Goal: Task Accomplishment & Management: Use online tool/utility

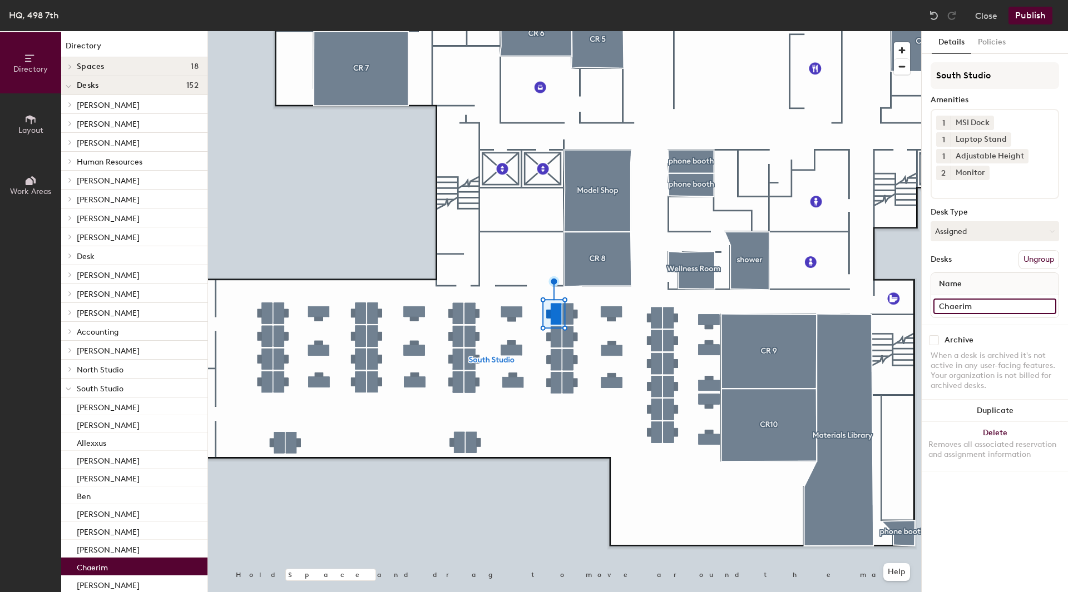
click at [956, 305] on input "Chaerim" at bounding box center [994, 307] width 123 height 16
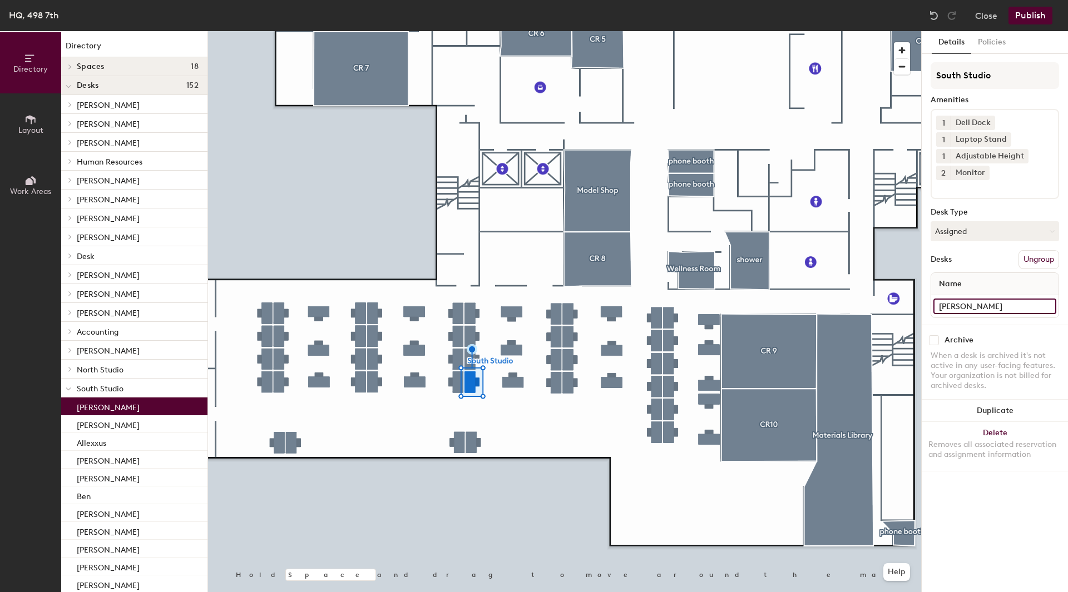
click at [958, 306] on input "[PERSON_NAME]" at bounding box center [994, 307] width 123 height 16
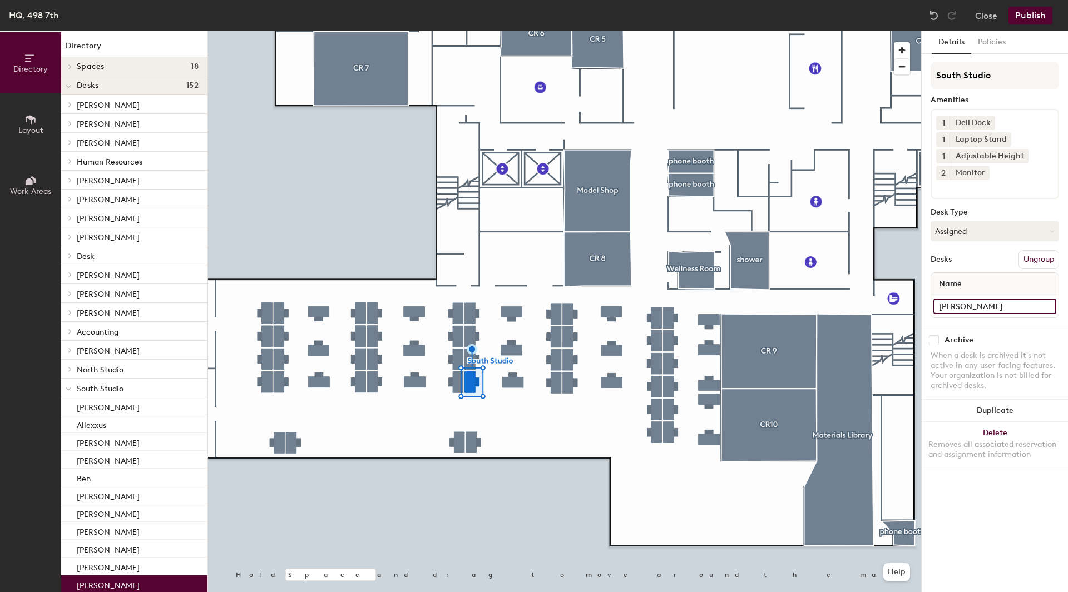
type input "[PERSON_NAME]"
click at [971, 308] on input "Desk" at bounding box center [994, 307] width 123 height 16
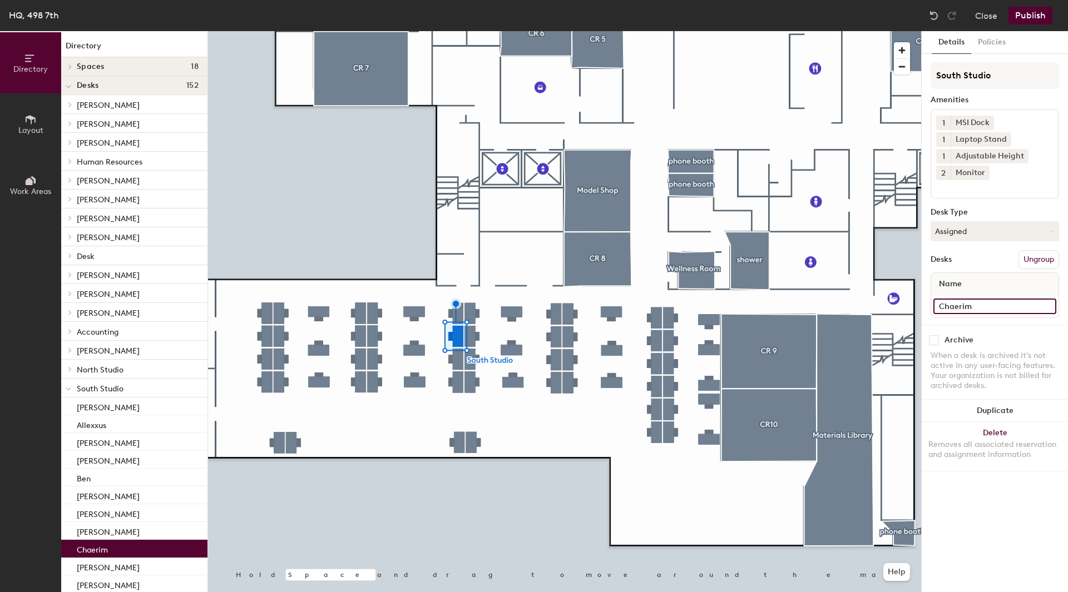
type input "Chaerim"
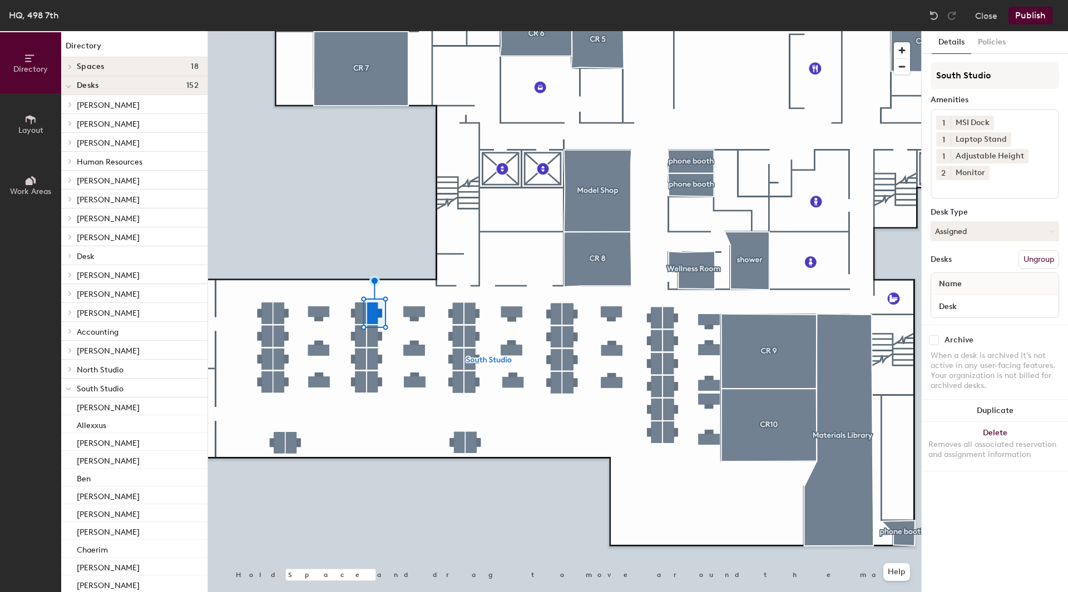
click at [981, 316] on div "Desk" at bounding box center [994, 306] width 127 height 22
click at [981, 307] on input "Desk" at bounding box center [994, 307] width 123 height 16
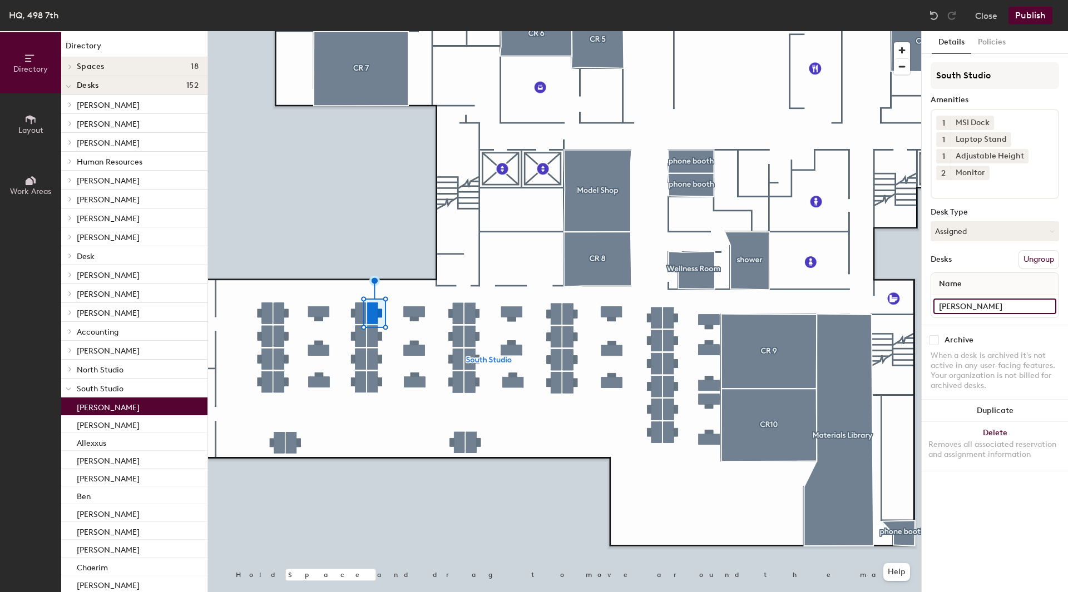
type input "[PERSON_NAME]"
click at [1026, 6] on div "HQ, 498 7th Close Publish" at bounding box center [534, 15] width 1068 height 31
click at [1026, 10] on button "Publish" at bounding box center [1030, 16] width 44 height 18
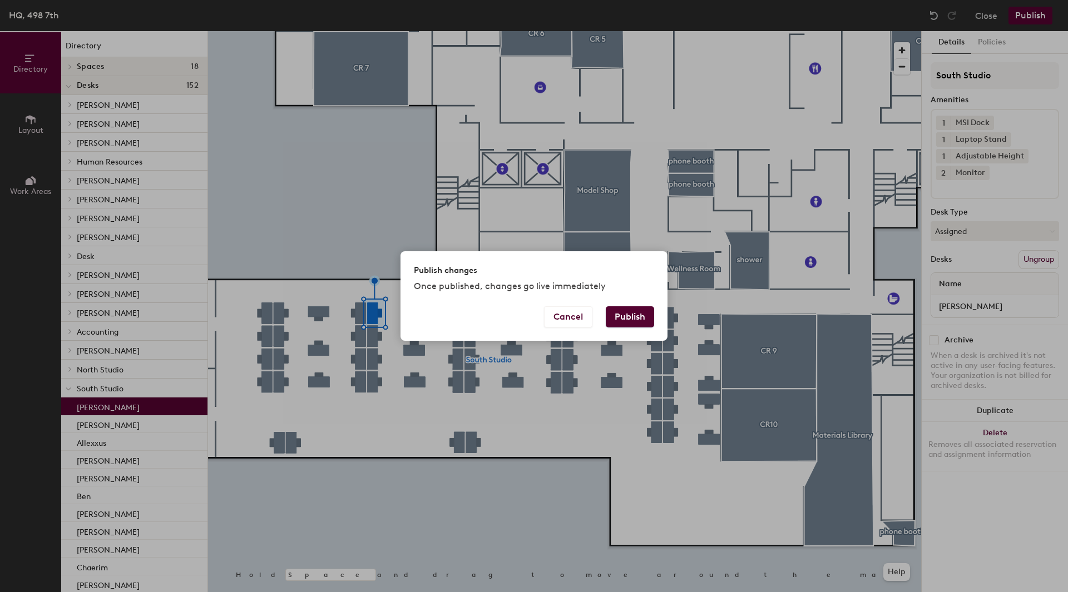
click at [632, 311] on button "Publish" at bounding box center [630, 316] width 48 height 21
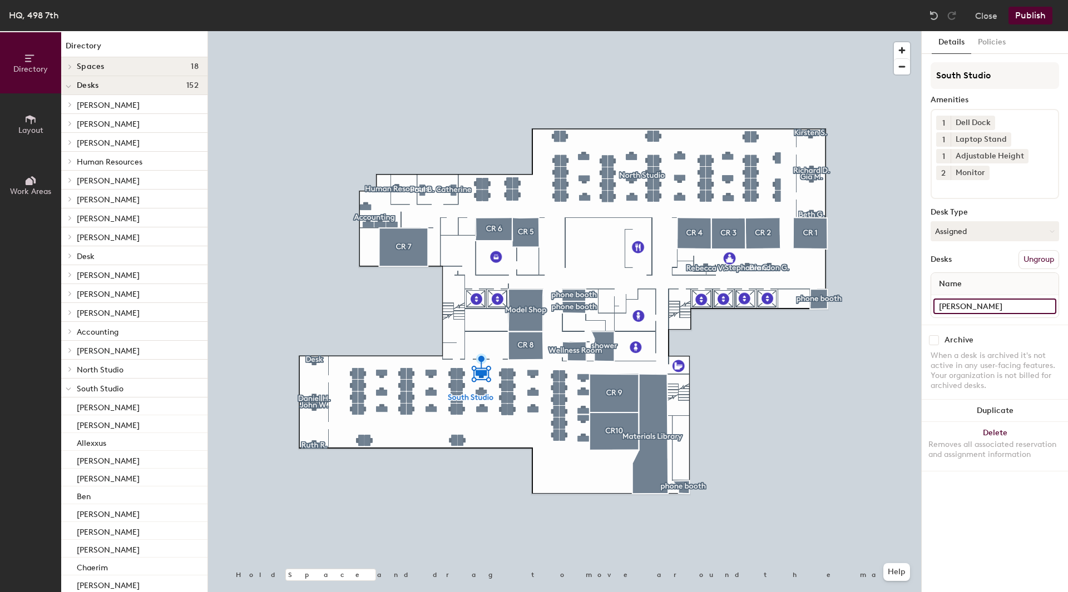
click at [997, 309] on input "Deniz S." at bounding box center [994, 307] width 123 height 16
click at [1033, 13] on button "Publish" at bounding box center [1030, 16] width 44 height 18
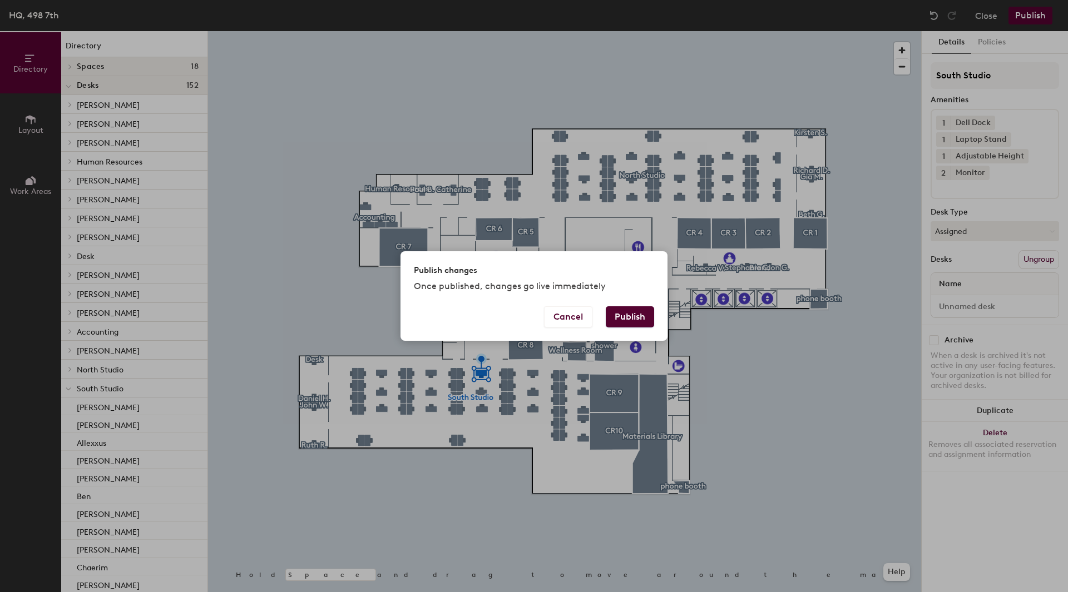
click at [639, 325] on button "Publish" at bounding box center [630, 316] width 48 height 21
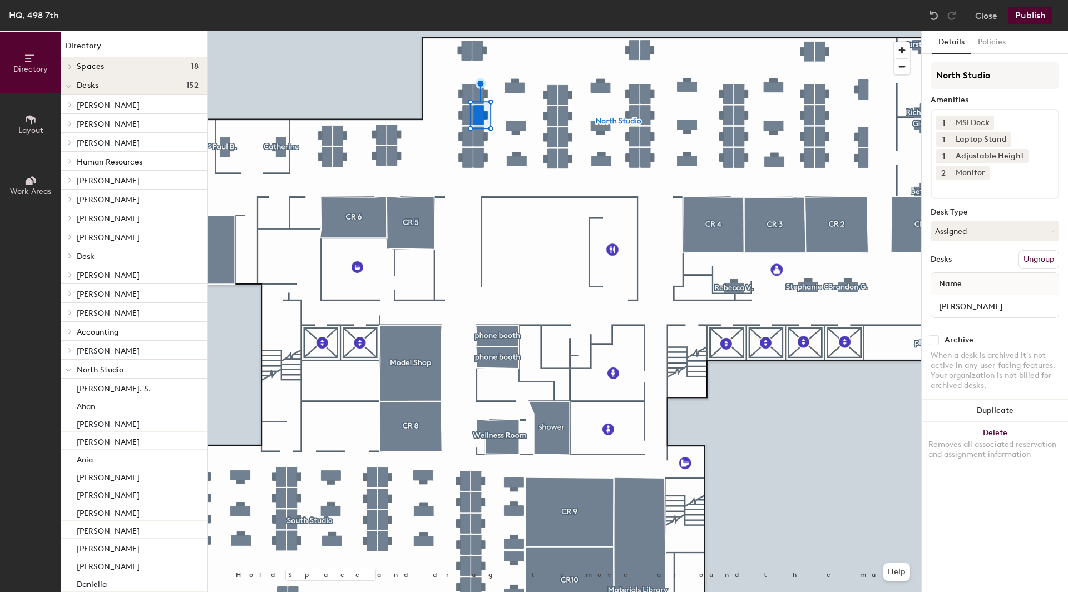
click at [980, 315] on div "[PERSON_NAME]" at bounding box center [994, 306] width 127 height 22
click at [979, 303] on input "[PERSON_NAME]" at bounding box center [994, 307] width 123 height 16
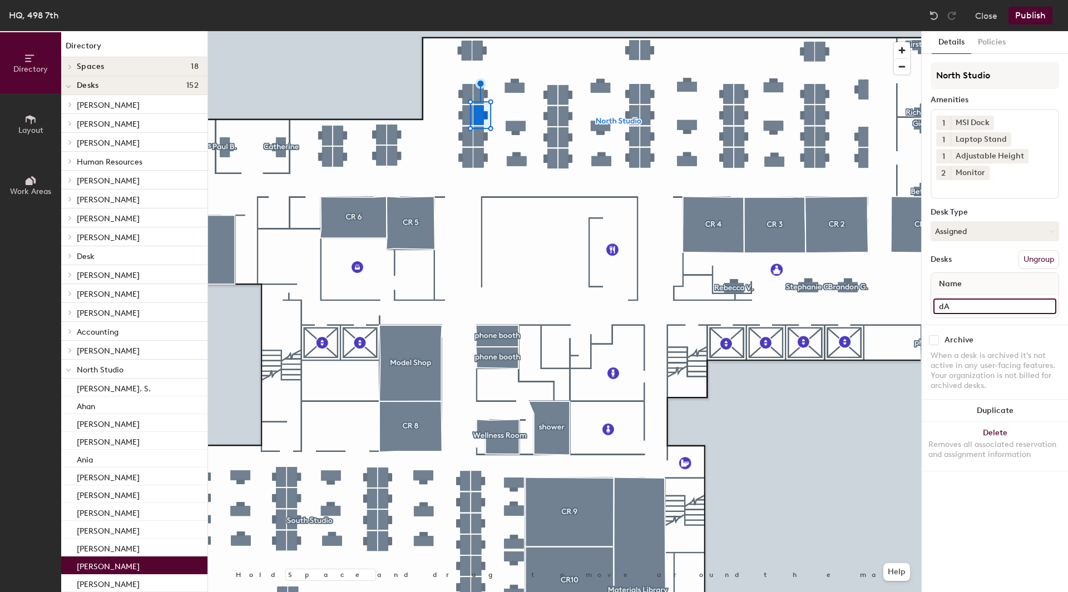
type input "d"
type input "[PERSON_NAME]"
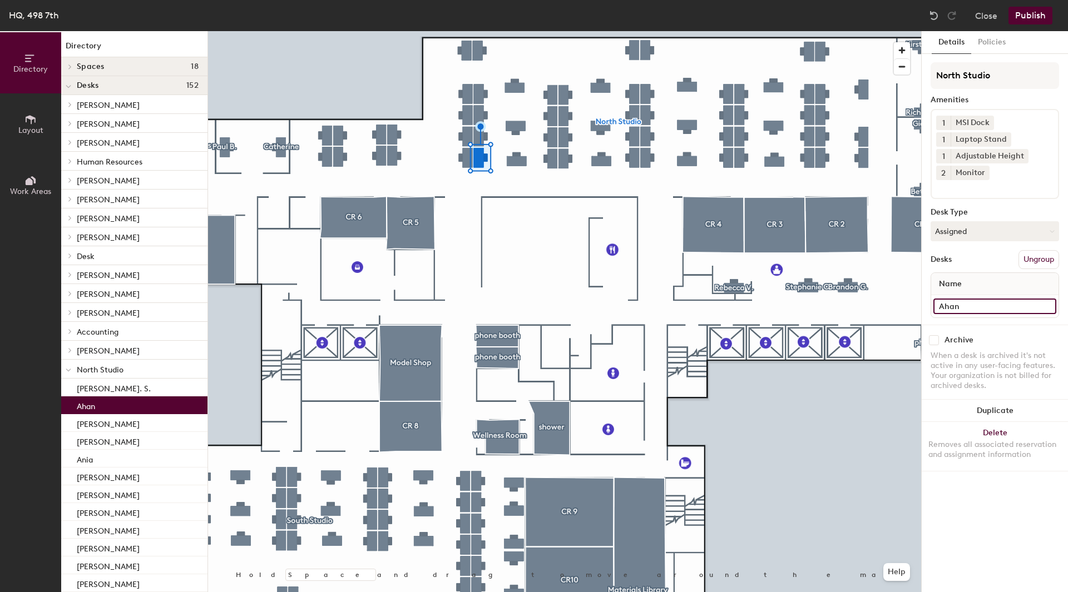
click at [963, 308] on input "Ahan" at bounding box center [994, 307] width 123 height 16
type input "[PERSON_NAME]"
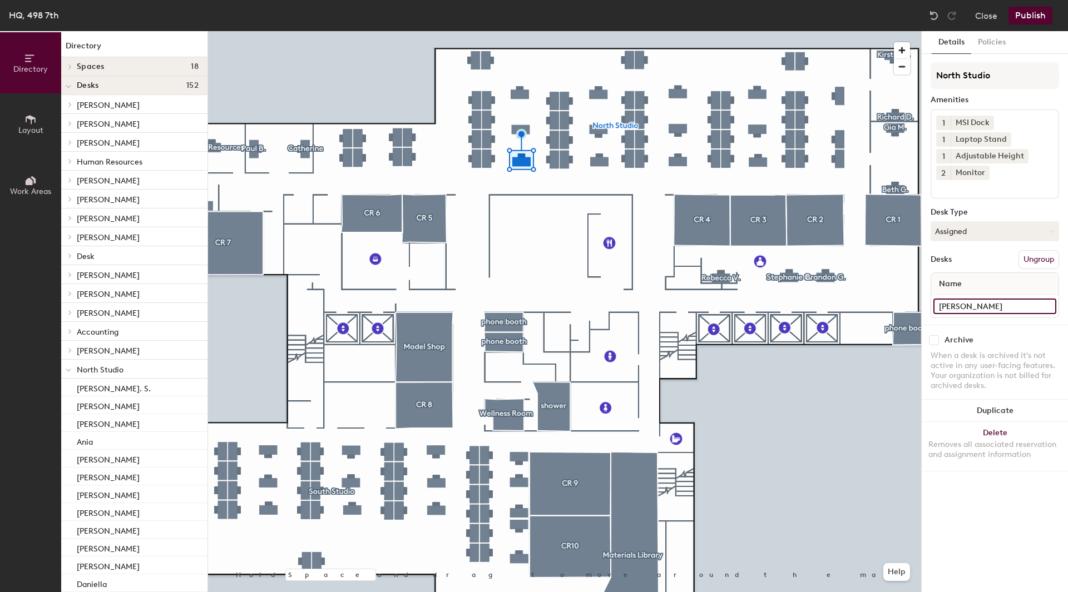
click at [958, 312] on input "[PERSON_NAME]" at bounding box center [994, 307] width 123 height 16
type input "Ahan"
click at [948, 302] on input "[PERSON_NAME]" at bounding box center [994, 307] width 123 height 16
type input "Hao"
click at [940, 308] on input "Hao" at bounding box center [994, 307] width 123 height 16
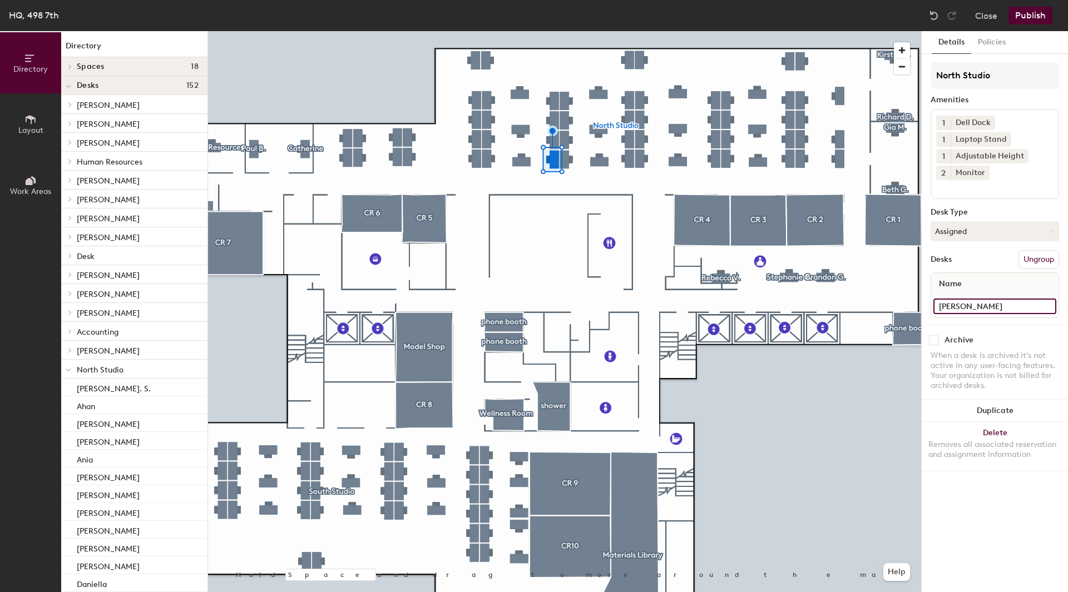
type input "[PERSON_NAME]"
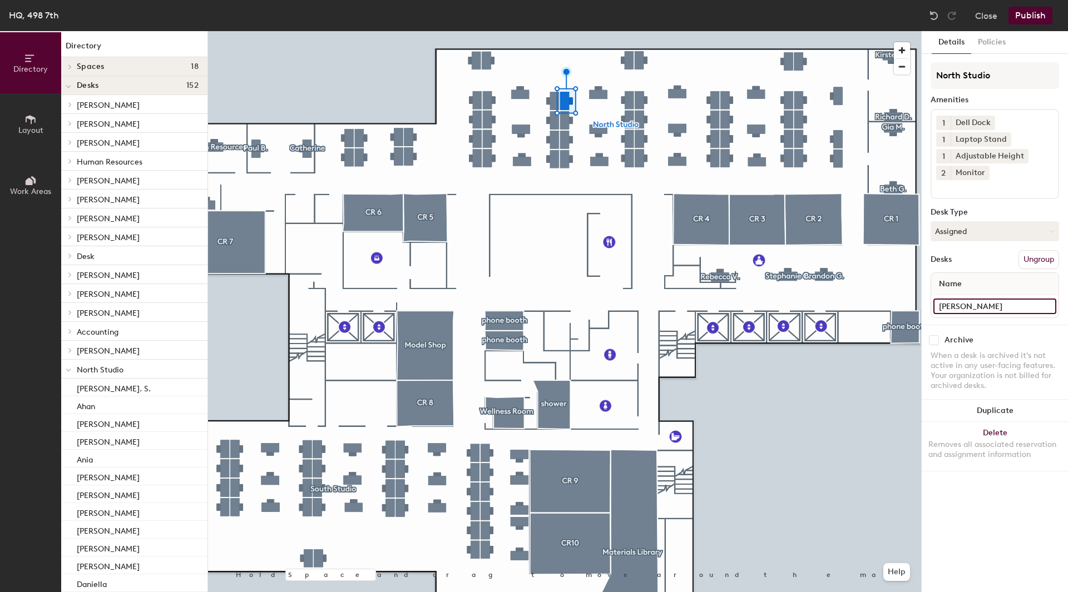
click at [977, 300] on input "[PERSON_NAME]" at bounding box center [994, 307] width 123 height 16
type input "[PERSON_NAME]"
click at [956, 306] on input "Desk" at bounding box center [994, 307] width 123 height 16
type input "[PERSON_NAME]"
click at [1029, 16] on button "Publish" at bounding box center [1030, 16] width 44 height 18
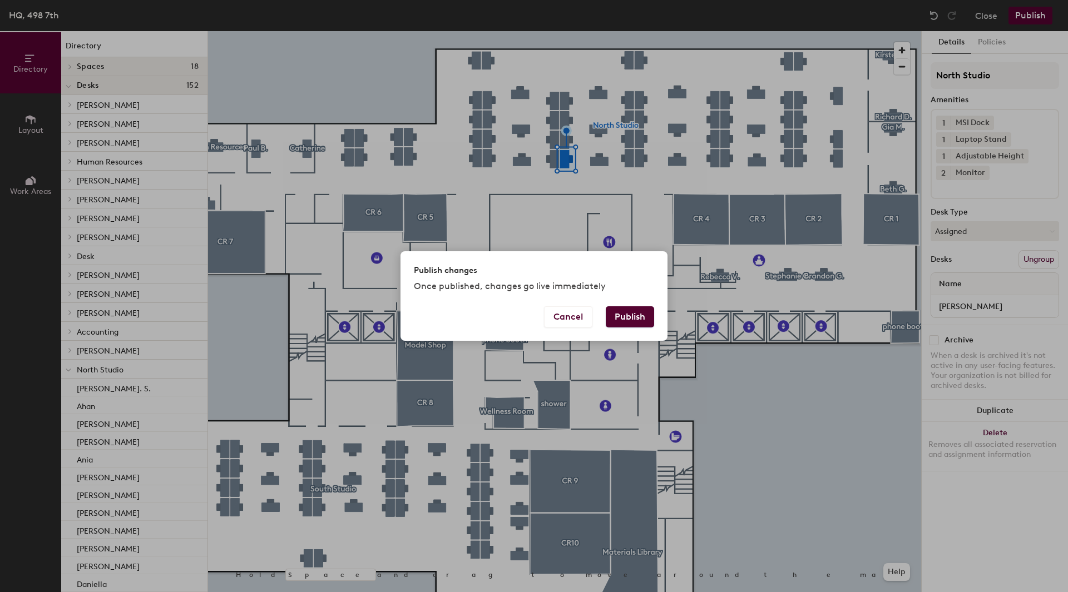
click at [632, 314] on button "Publish" at bounding box center [630, 316] width 48 height 21
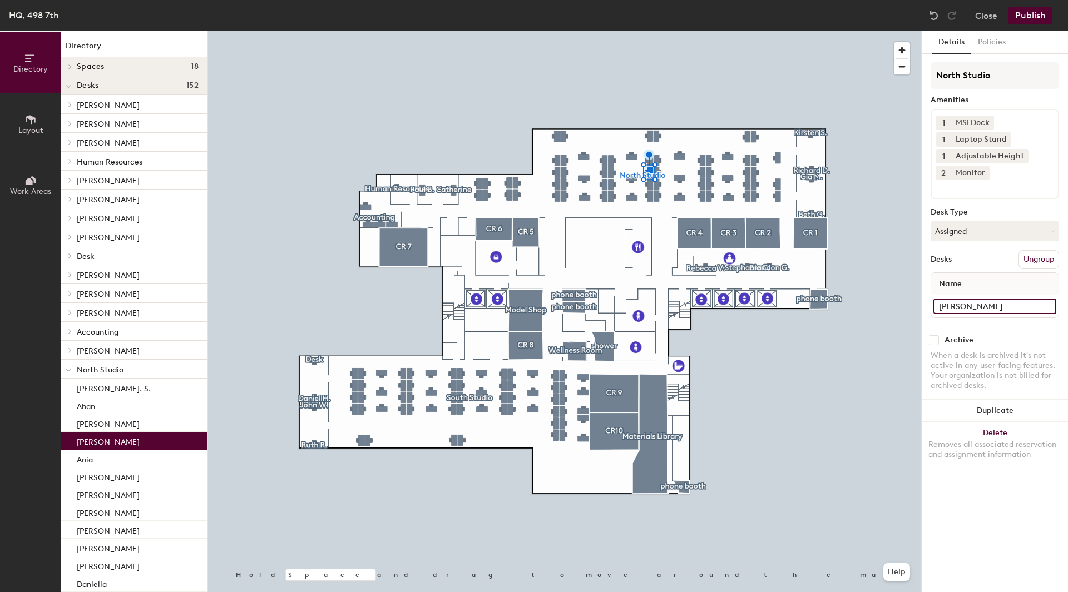
click at [969, 306] on input "[PERSON_NAME]" at bounding box center [994, 307] width 123 height 16
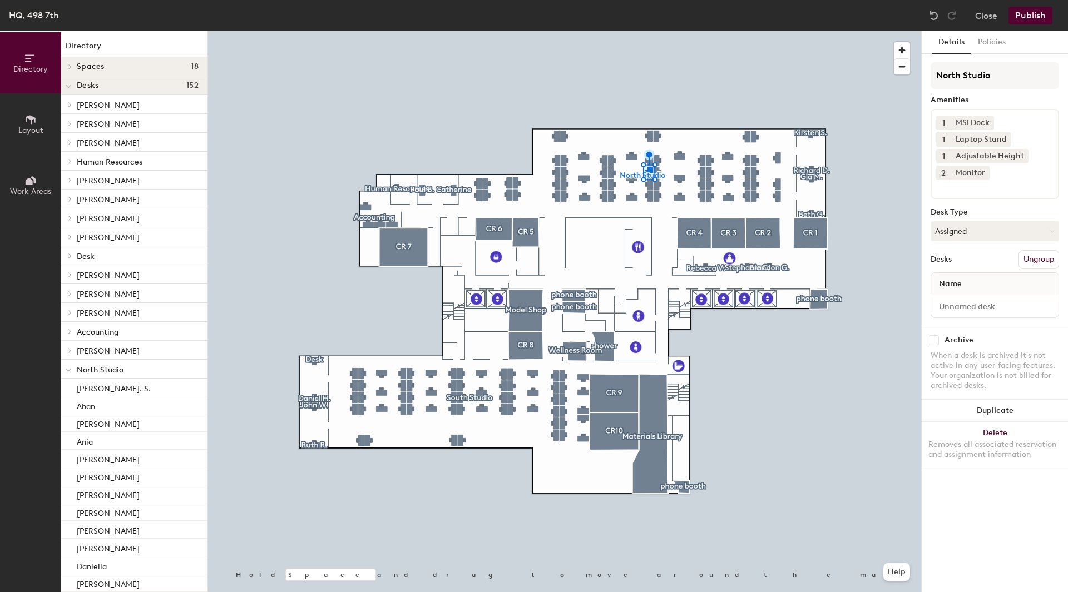
click at [1032, 21] on button "Publish" at bounding box center [1030, 16] width 44 height 18
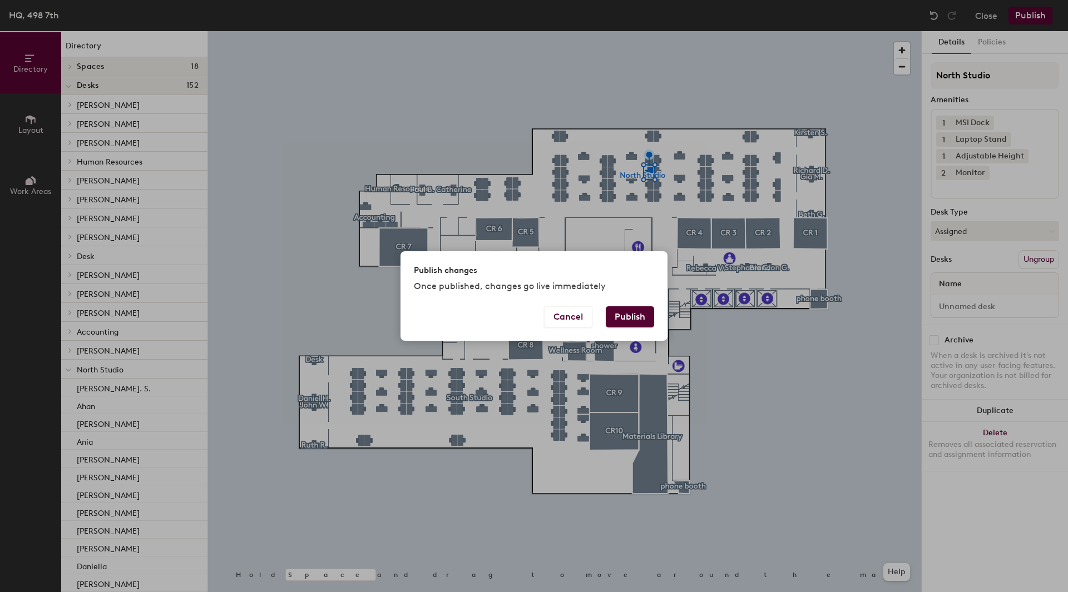
click at [623, 309] on button "Publish" at bounding box center [630, 316] width 48 height 21
